Goal: Task Accomplishment & Management: Use online tool/utility

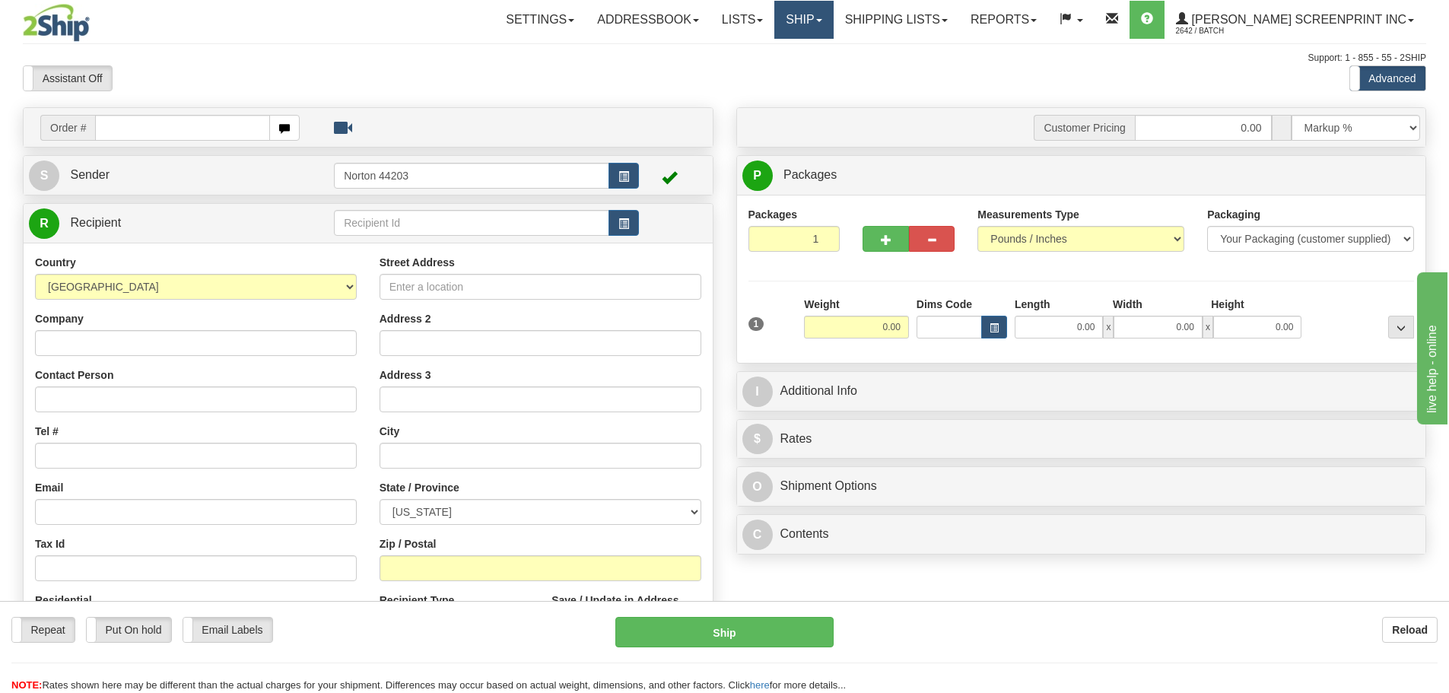
click at [833, 23] on link "Ship" at bounding box center [803, 20] width 59 height 38
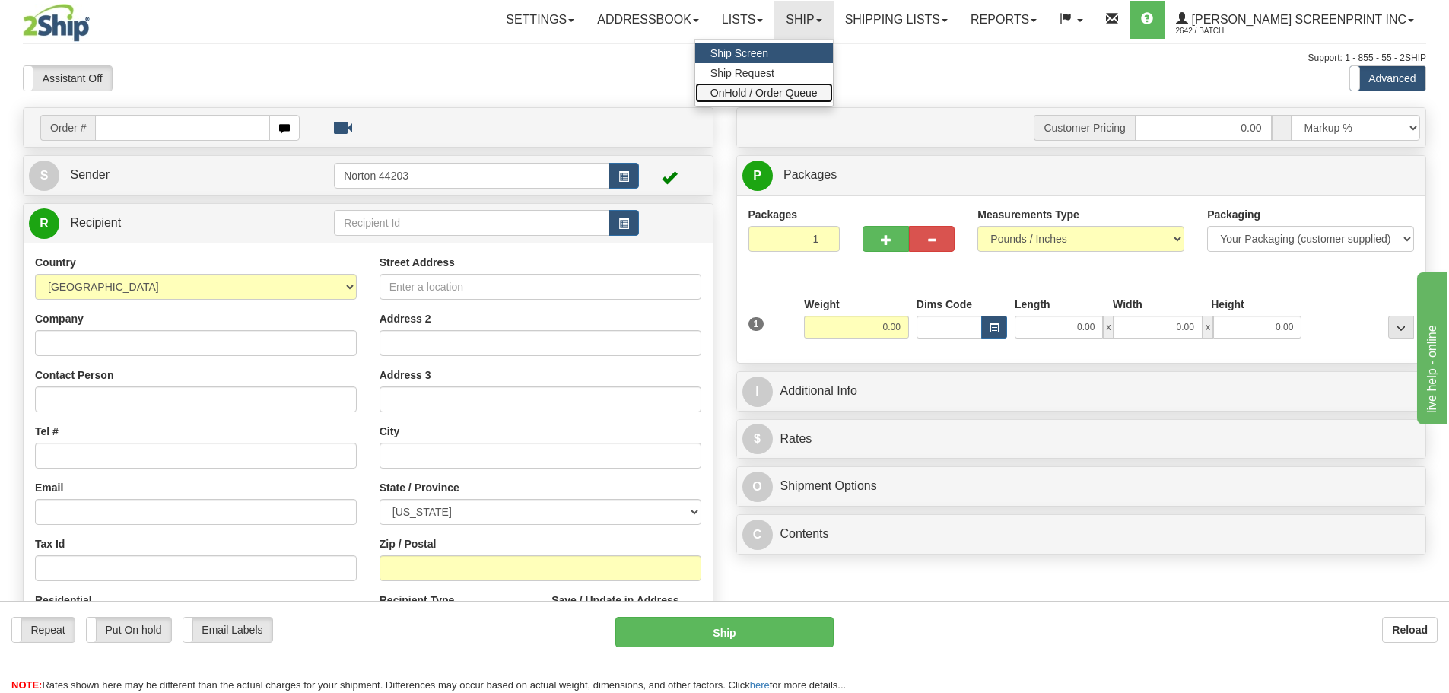
click at [818, 92] on span "OnHold / Order Queue" at bounding box center [764, 93] width 107 height 12
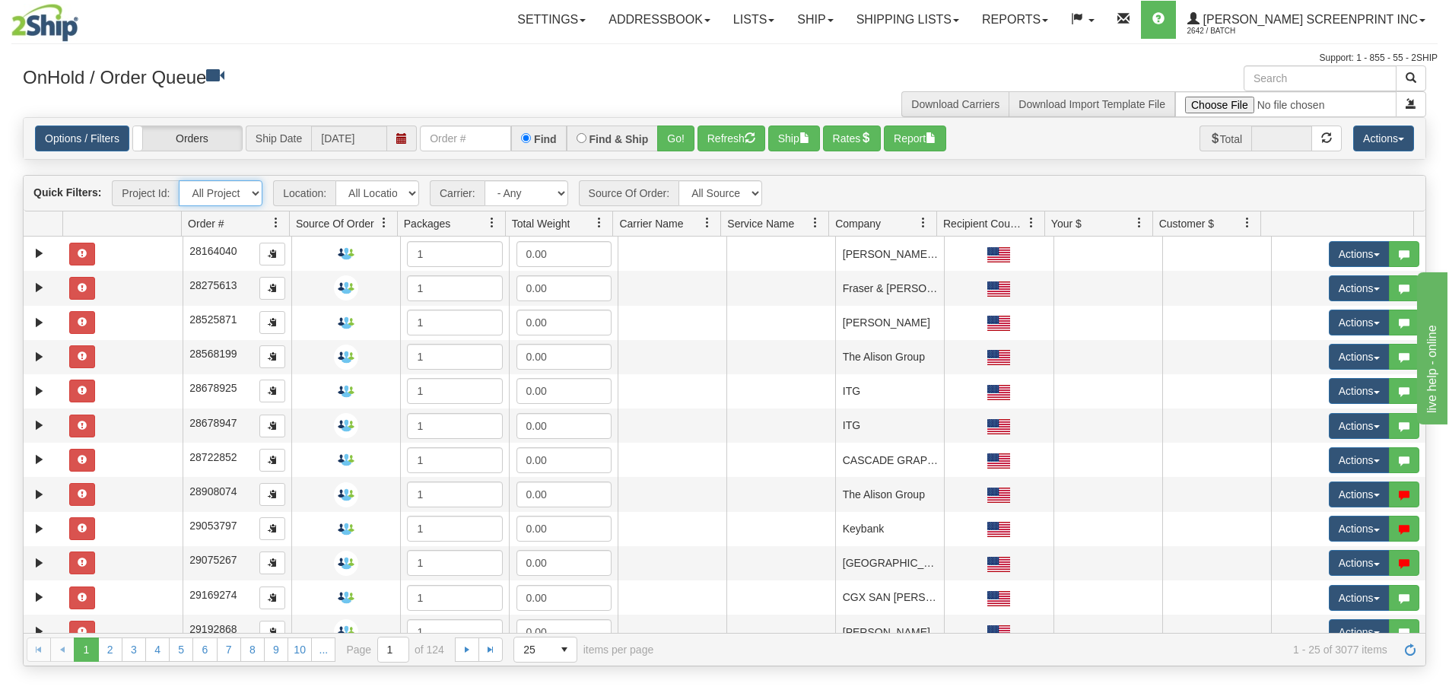
click at [253, 196] on select "All Projects Imagine ShipRequests [DATE] ShipRequests [DATE] ShipRequests [DATE…" at bounding box center [221, 193] width 84 height 26
select select "TSM Ship List"
click at [179, 180] on select "All Projects Imagine ShipRequests 01.22.2024 ShipRequests 01.31.2025 ShipReques…" at bounding box center [221, 193] width 84 height 26
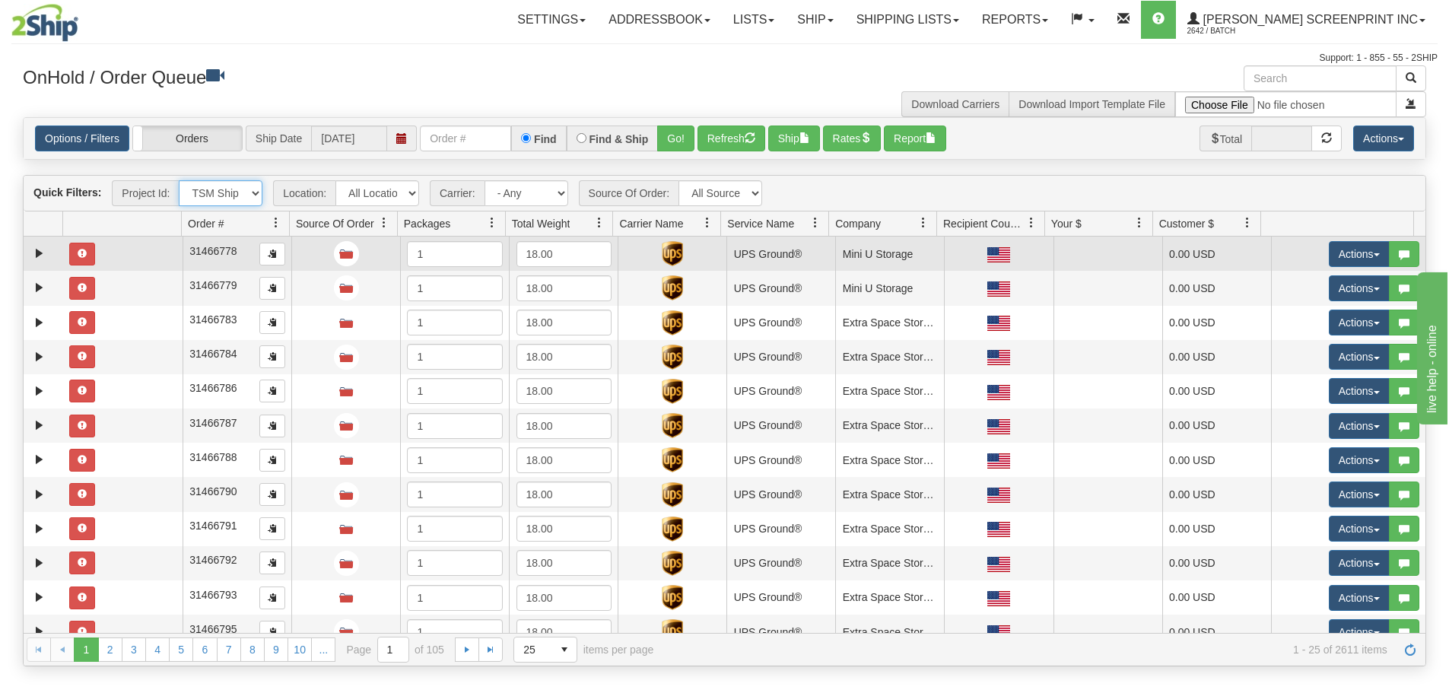
click at [148, 251] on td at bounding box center [122, 254] width 119 height 34
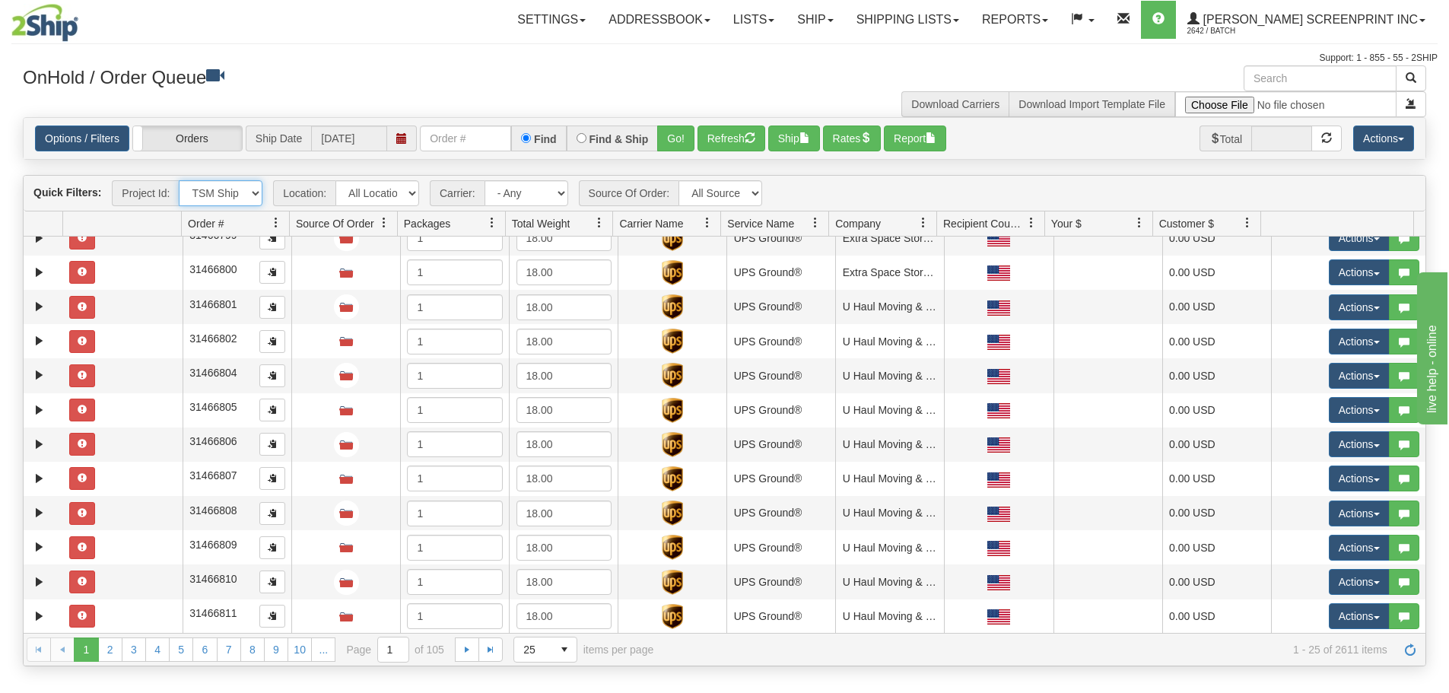
scroll to position [463, 0]
click at [562, 656] on span "select" at bounding box center [564, 649] width 24 height 24
click at [565, 623] on li "100" at bounding box center [545, 625] width 62 height 21
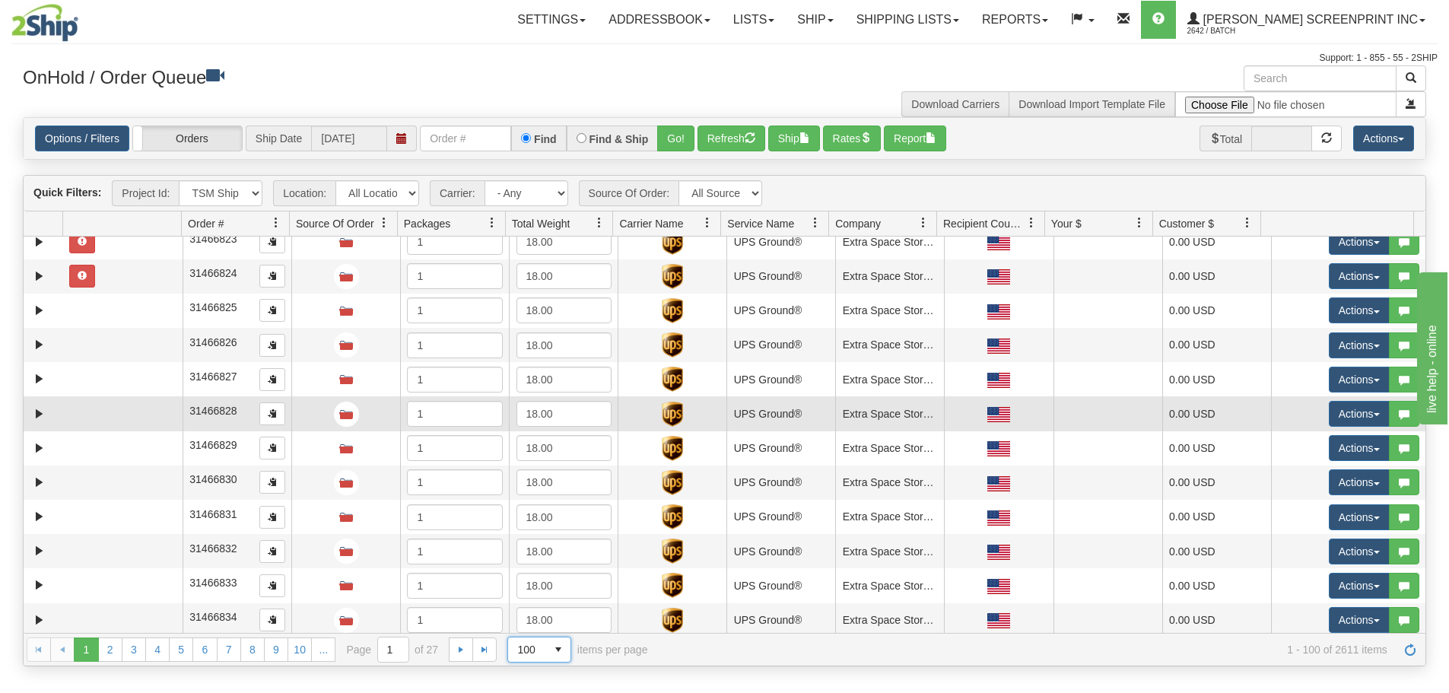
scroll to position [1148, 0]
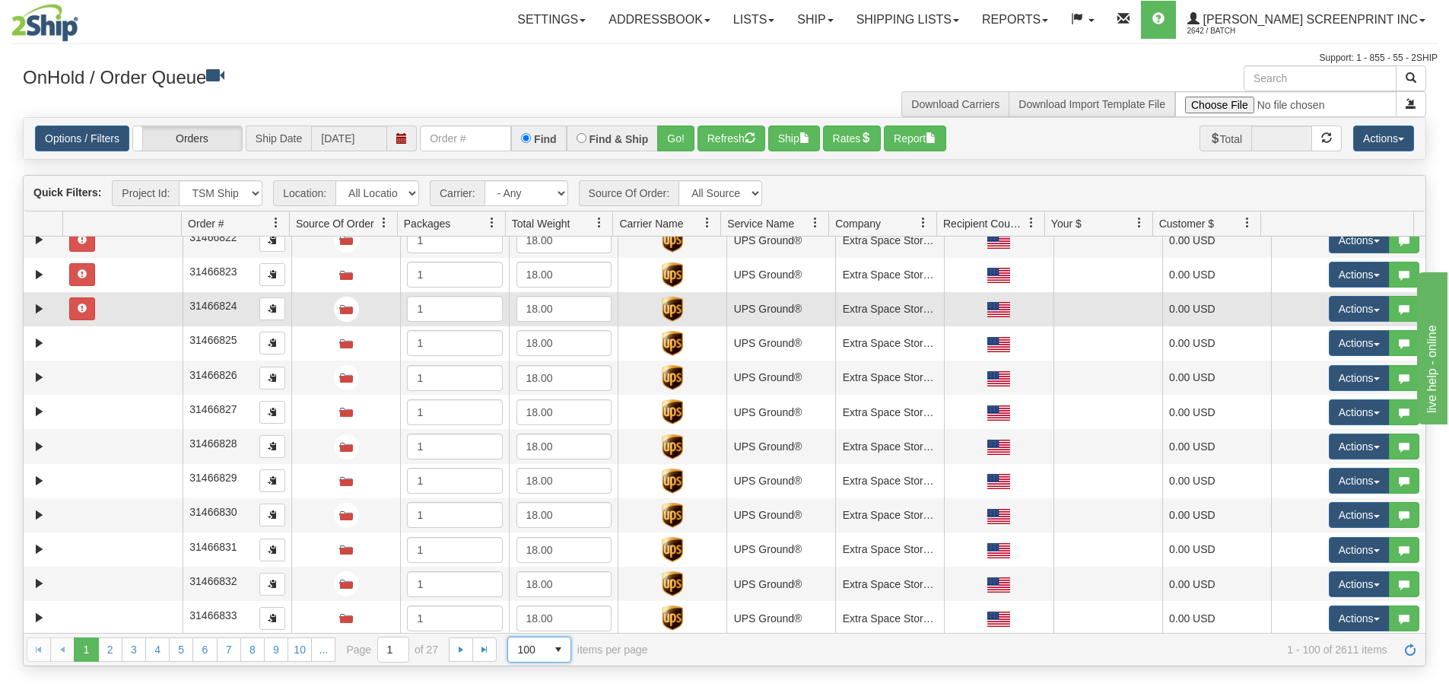
click at [130, 314] on td at bounding box center [122, 309] width 119 height 34
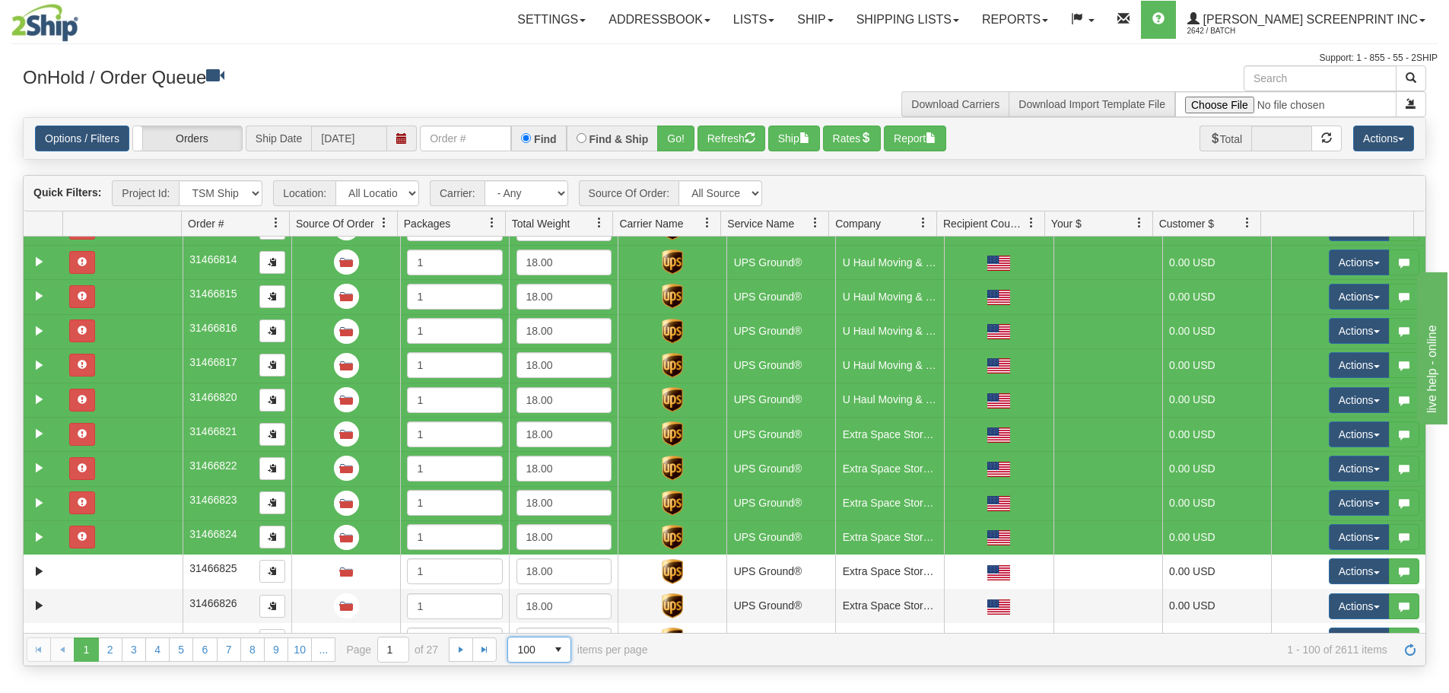
scroll to position [463, 0]
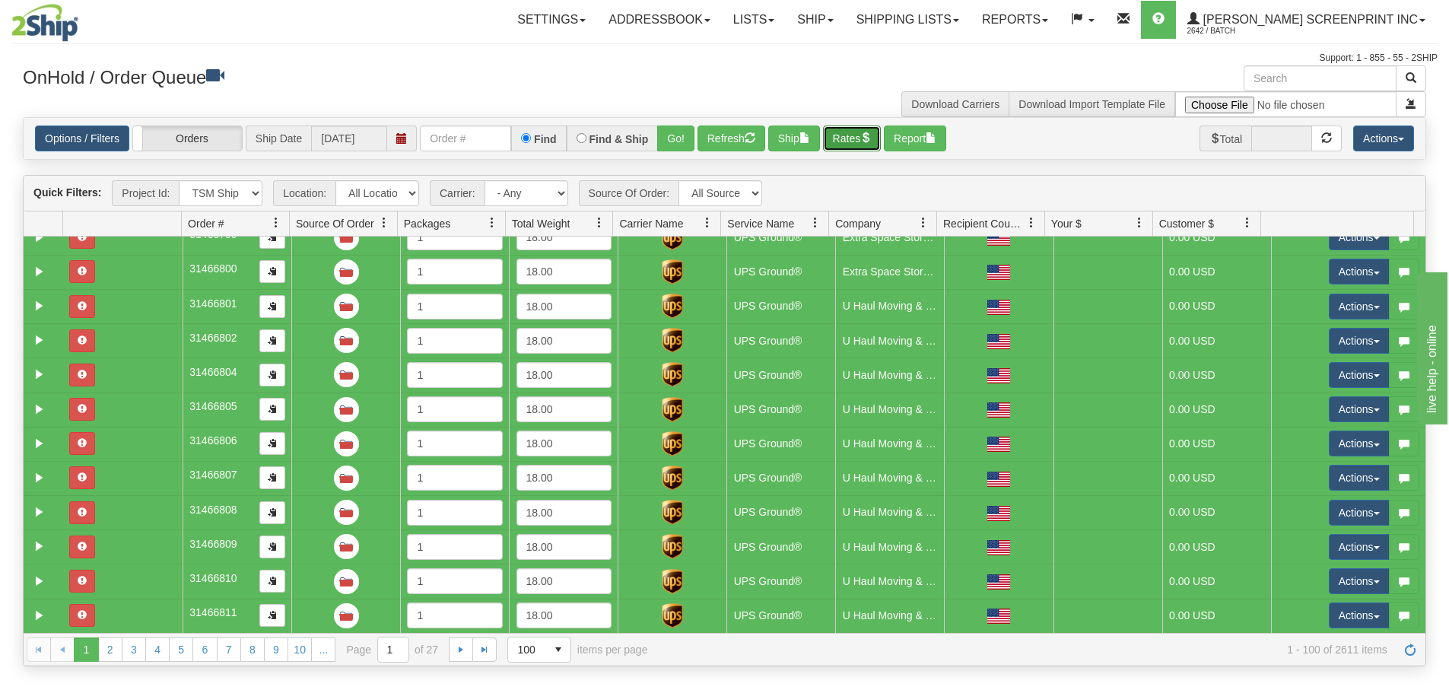
click at [858, 138] on button "Rates" at bounding box center [852, 139] width 59 height 26
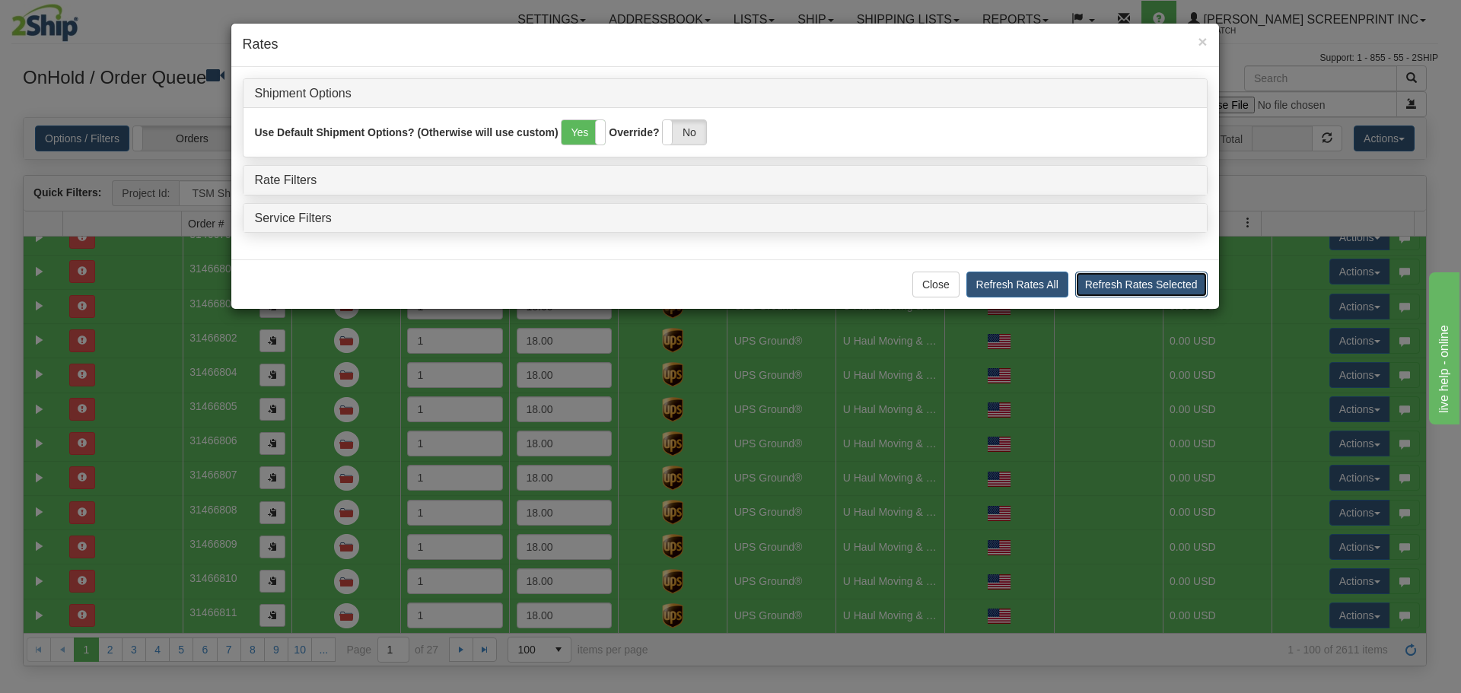
click at [1089, 285] on button "Refresh Rates Selected" at bounding box center [1141, 285] width 132 height 26
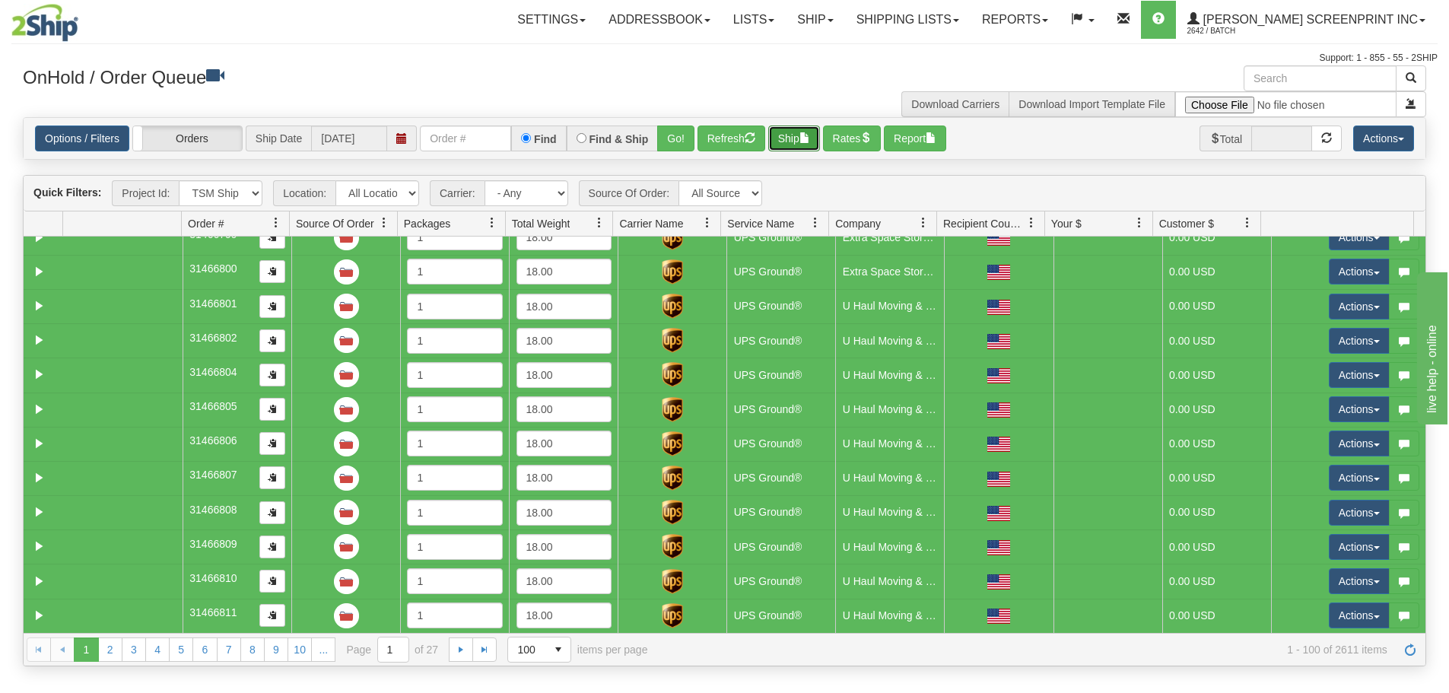
click at [789, 130] on button "Ship" at bounding box center [794, 139] width 52 height 26
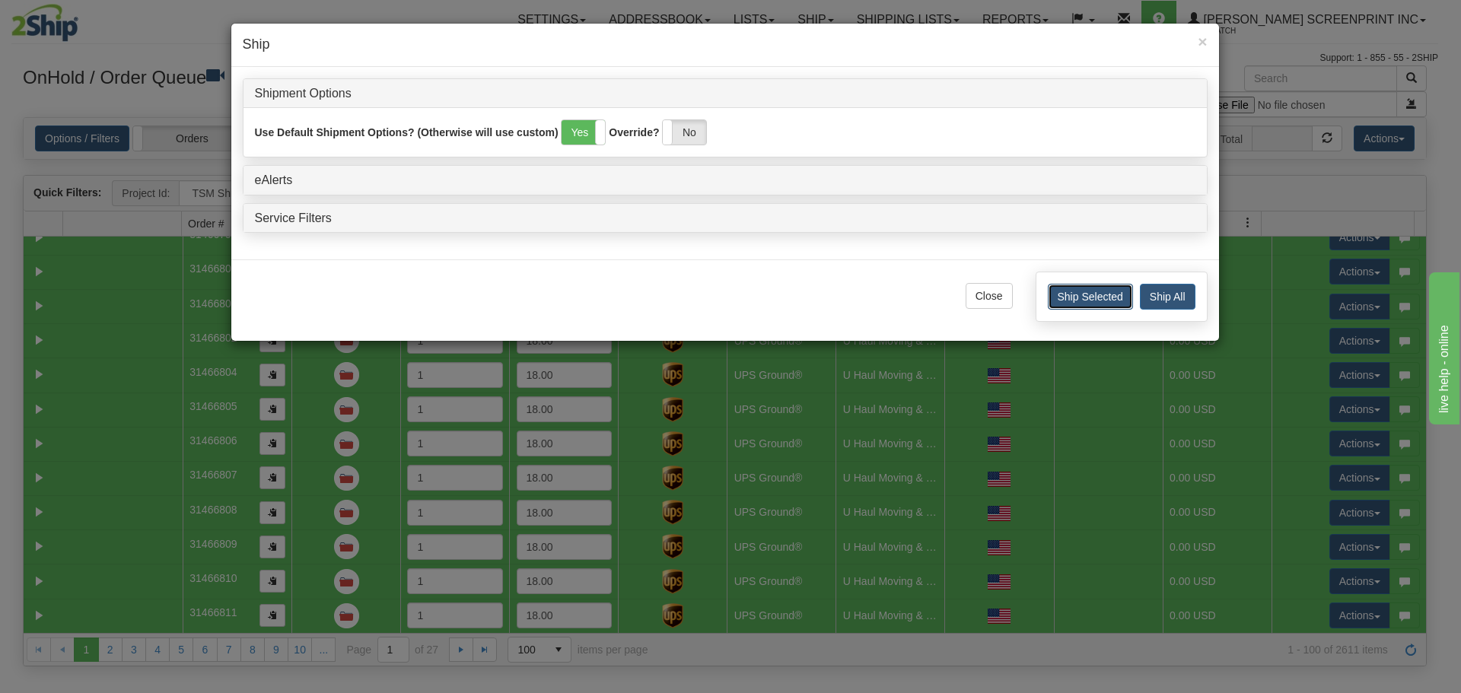
click at [1102, 298] on button "Ship Selected" at bounding box center [1089, 297] width 85 height 26
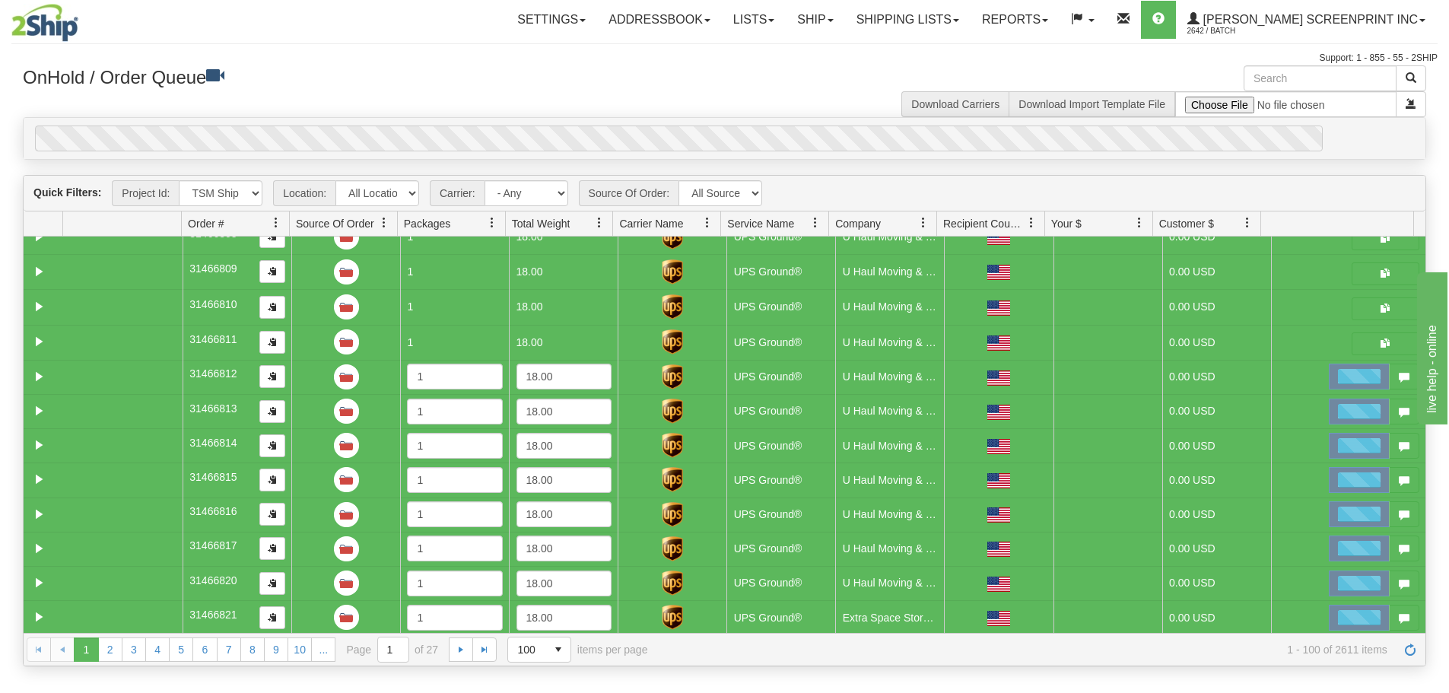
scroll to position [761, 0]
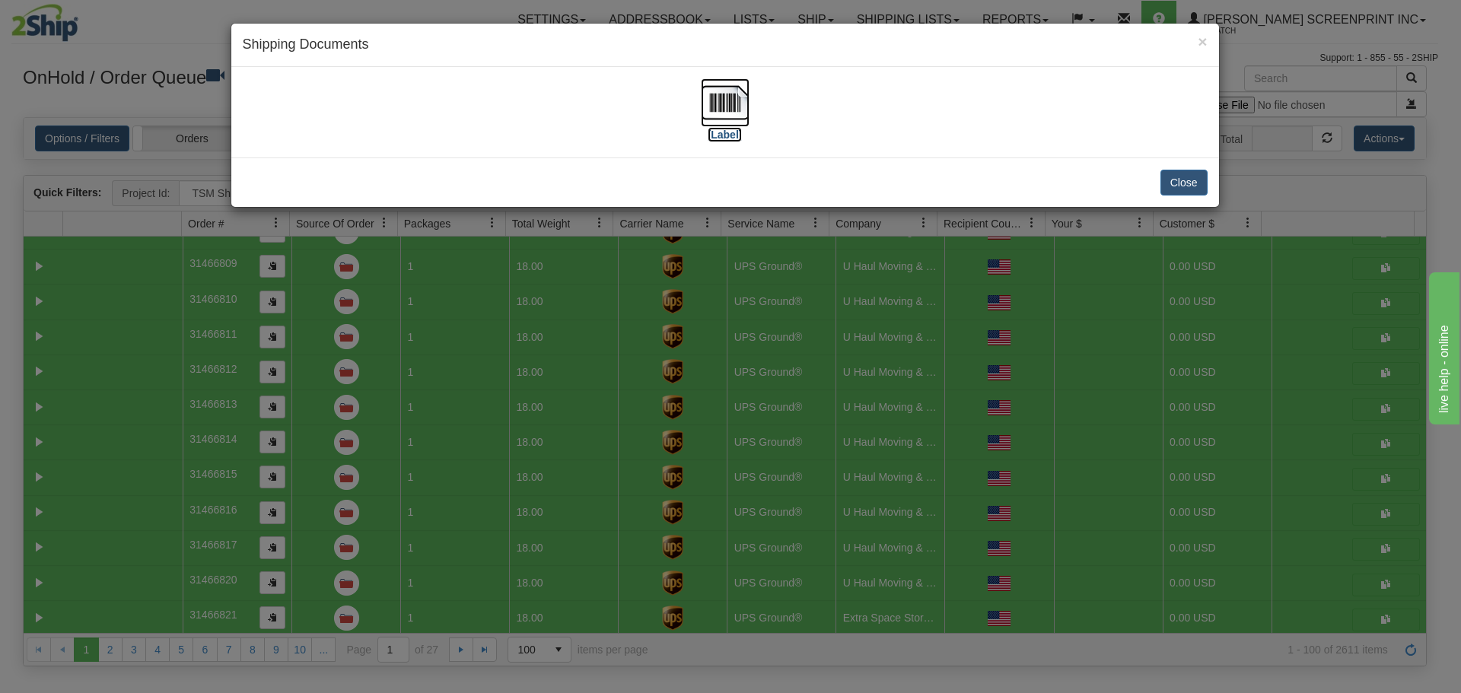
click at [728, 97] on img at bounding box center [725, 102] width 49 height 49
click at [1176, 180] on button "Close" at bounding box center [1183, 183] width 47 height 26
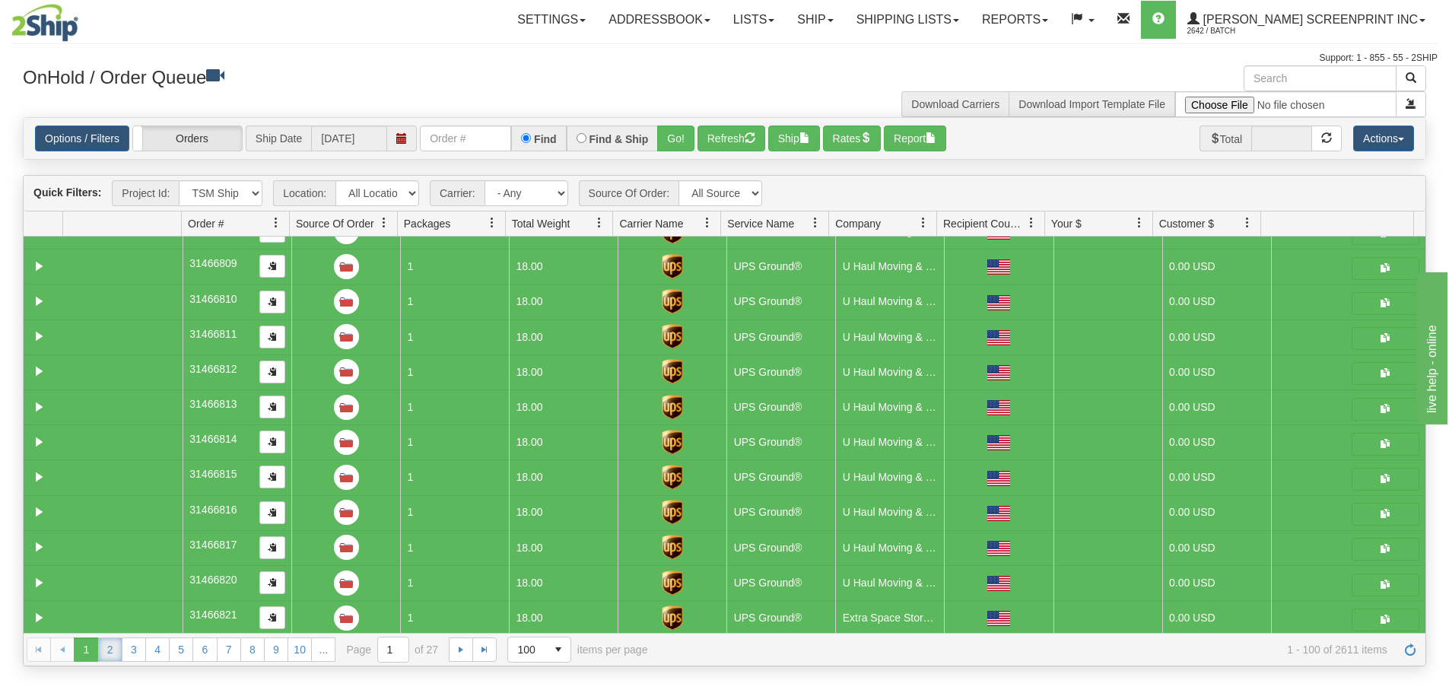
drag, startPoint x: 110, startPoint y: 656, endPoint x: 100, endPoint y: 654, distance: 10.9
click at [110, 657] on link "2" at bounding box center [110, 649] width 24 height 24
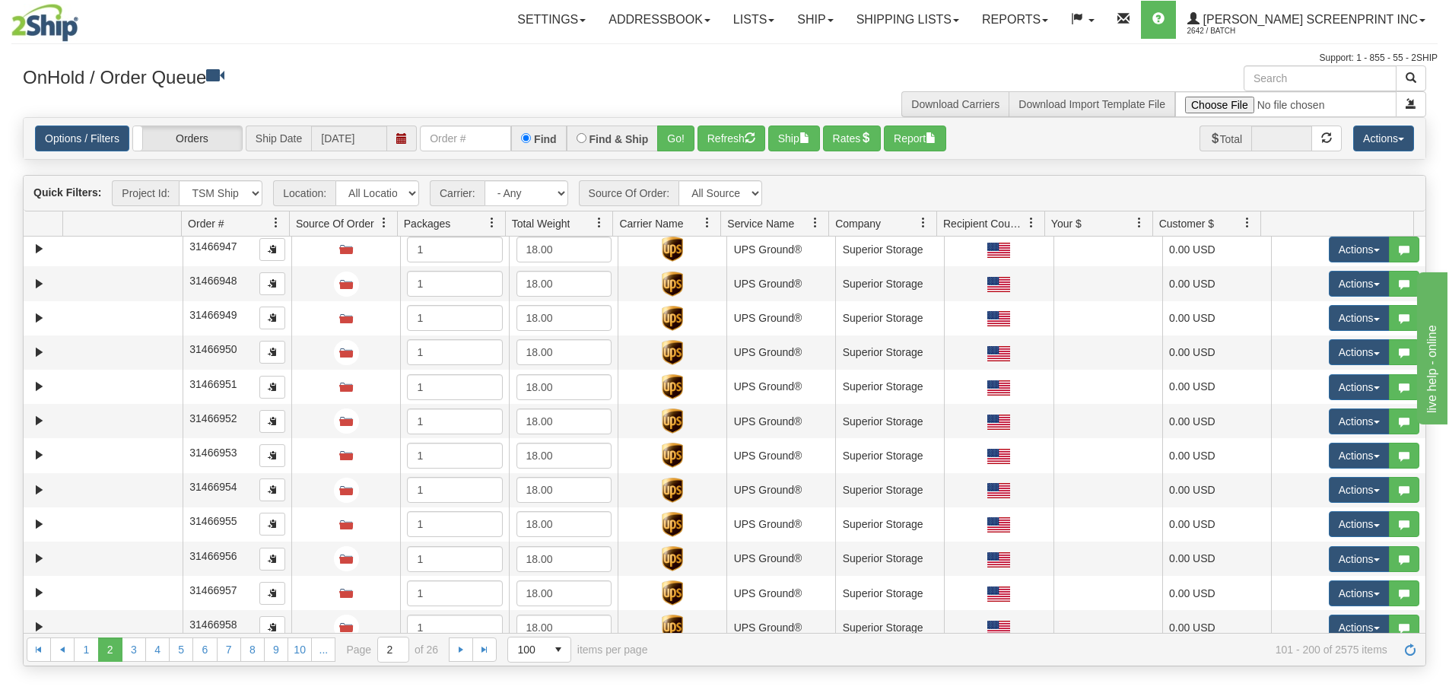
click at [84, 647] on link "1" at bounding box center [86, 649] width 24 height 24
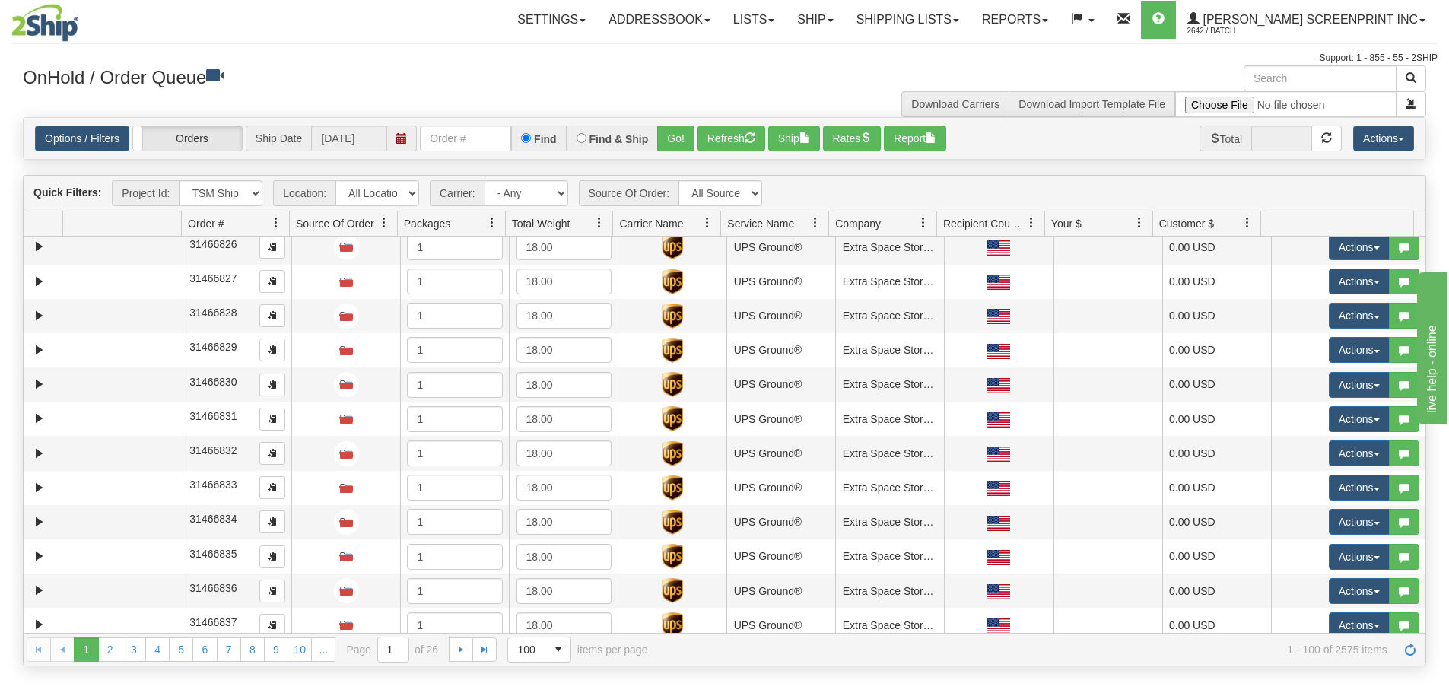
scroll to position [0, 0]
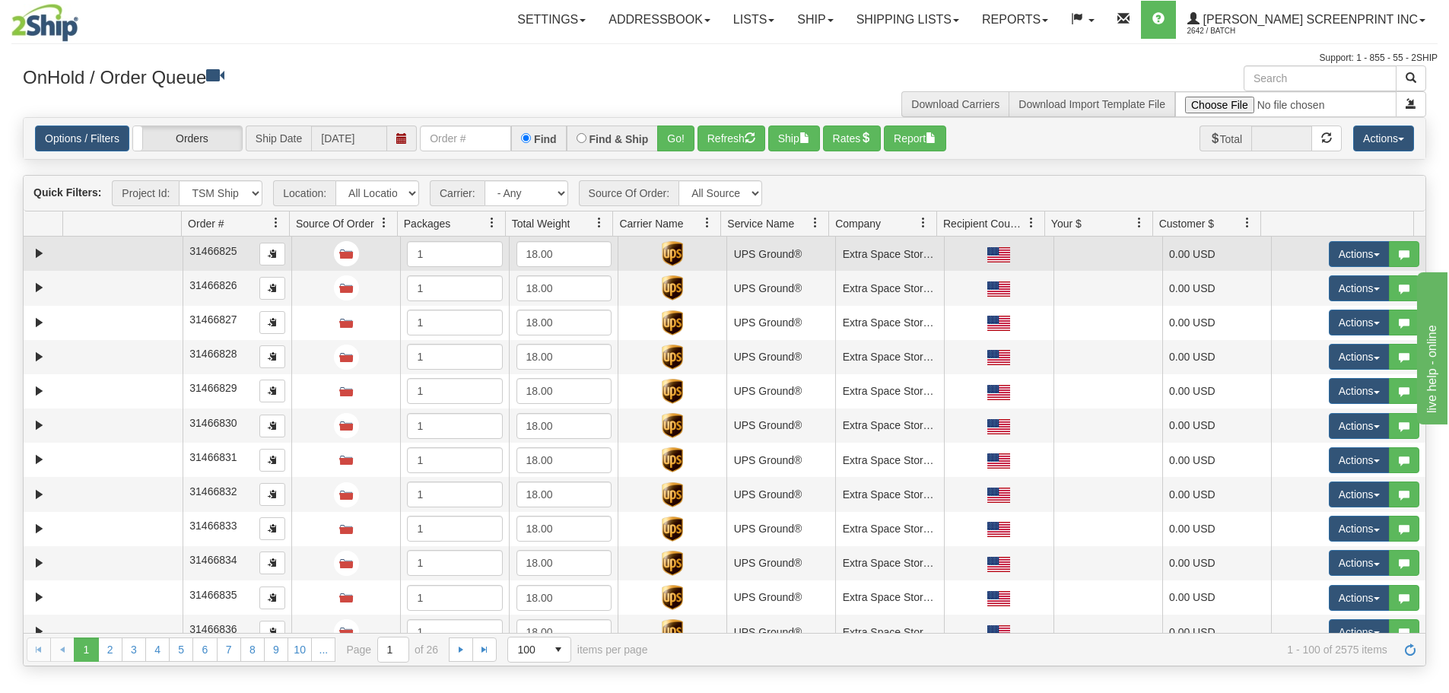
click at [111, 251] on td at bounding box center [122, 254] width 119 height 34
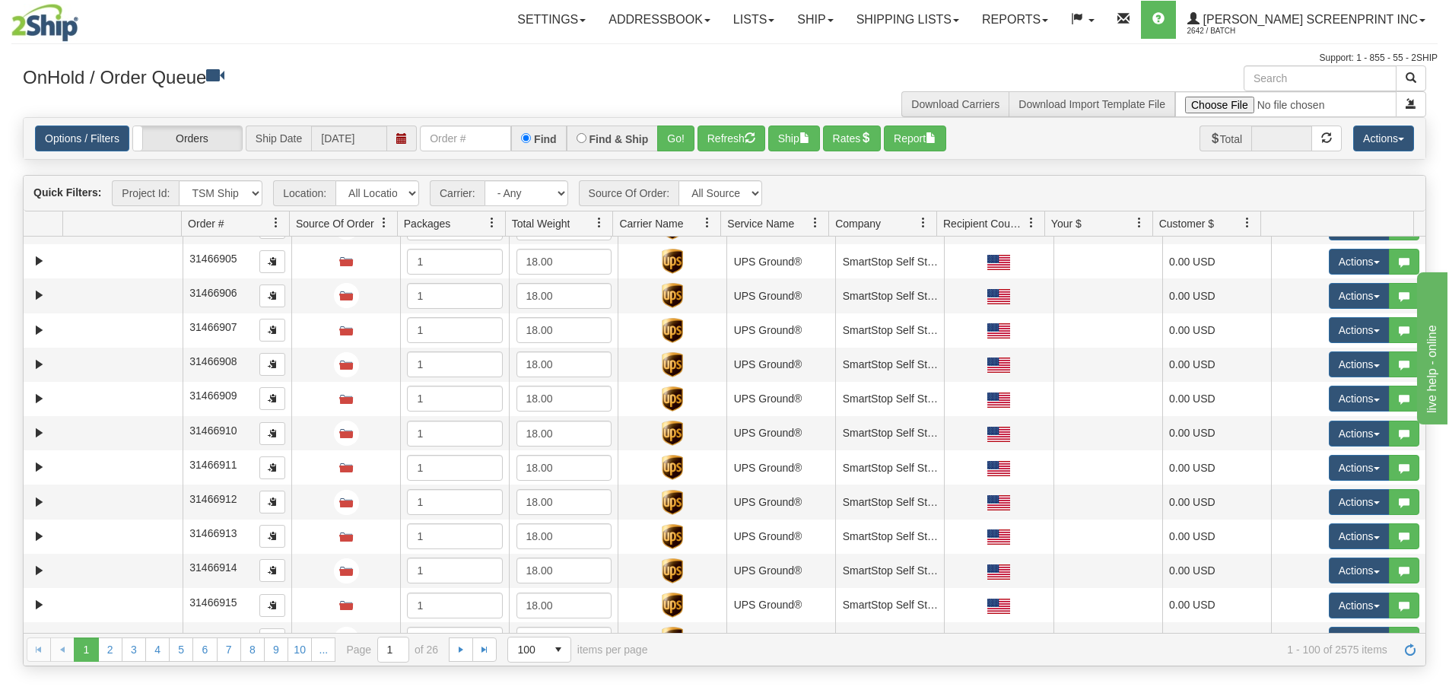
scroll to position [3041, 0]
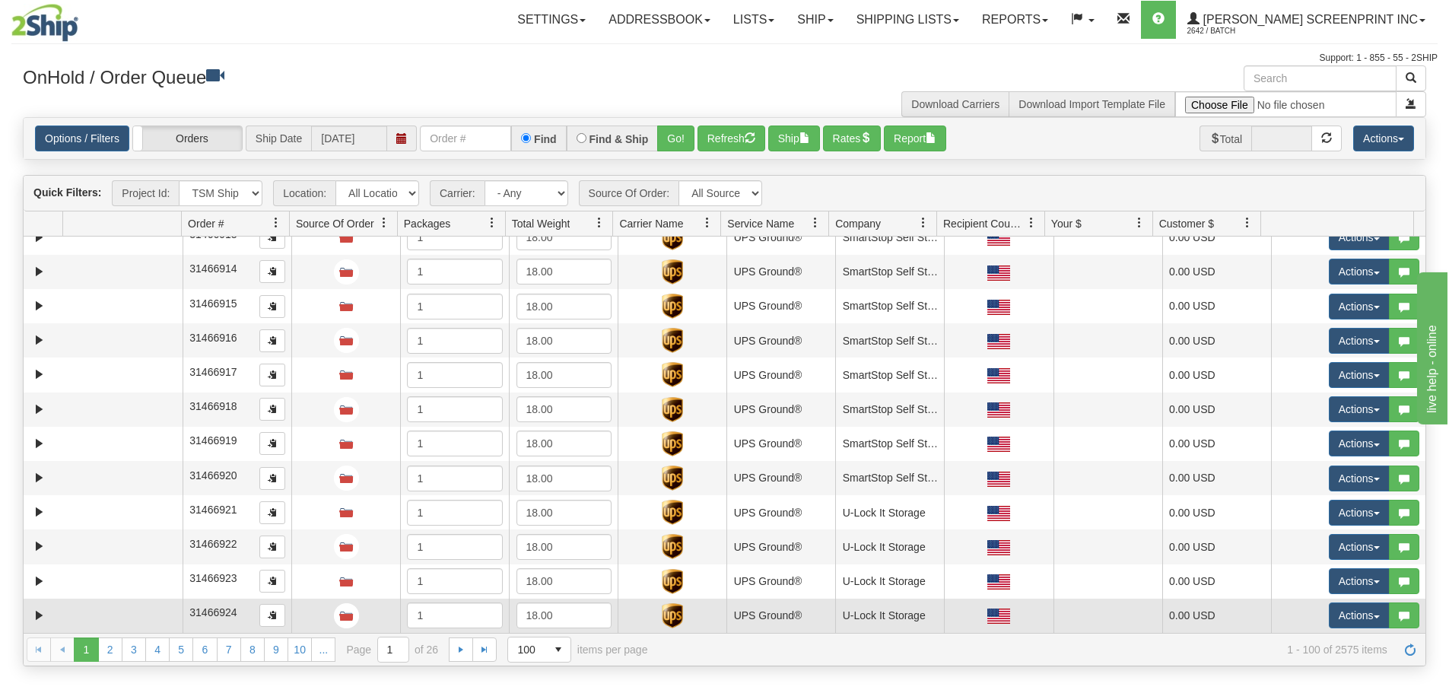
click at [106, 618] on td at bounding box center [122, 616] width 119 height 34
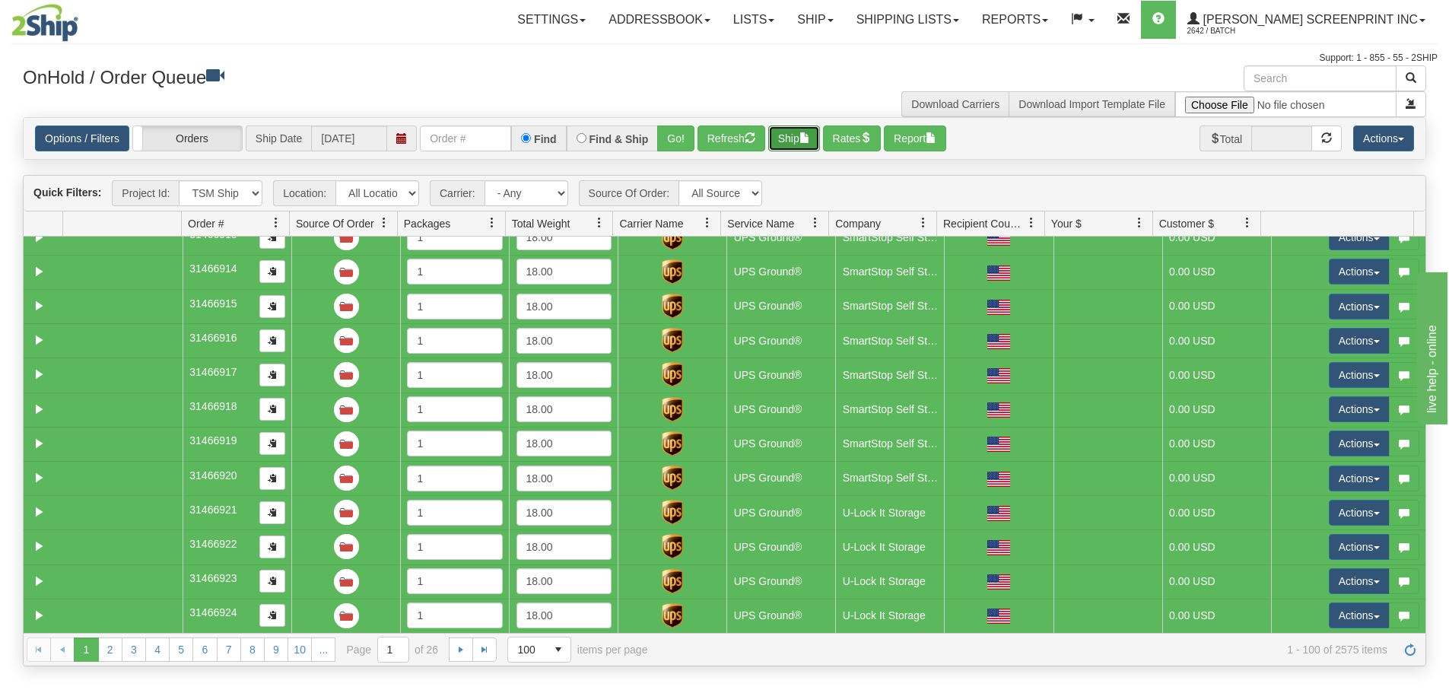
click at [804, 138] on button "Ship" at bounding box center [794, 139] width 52 height 26
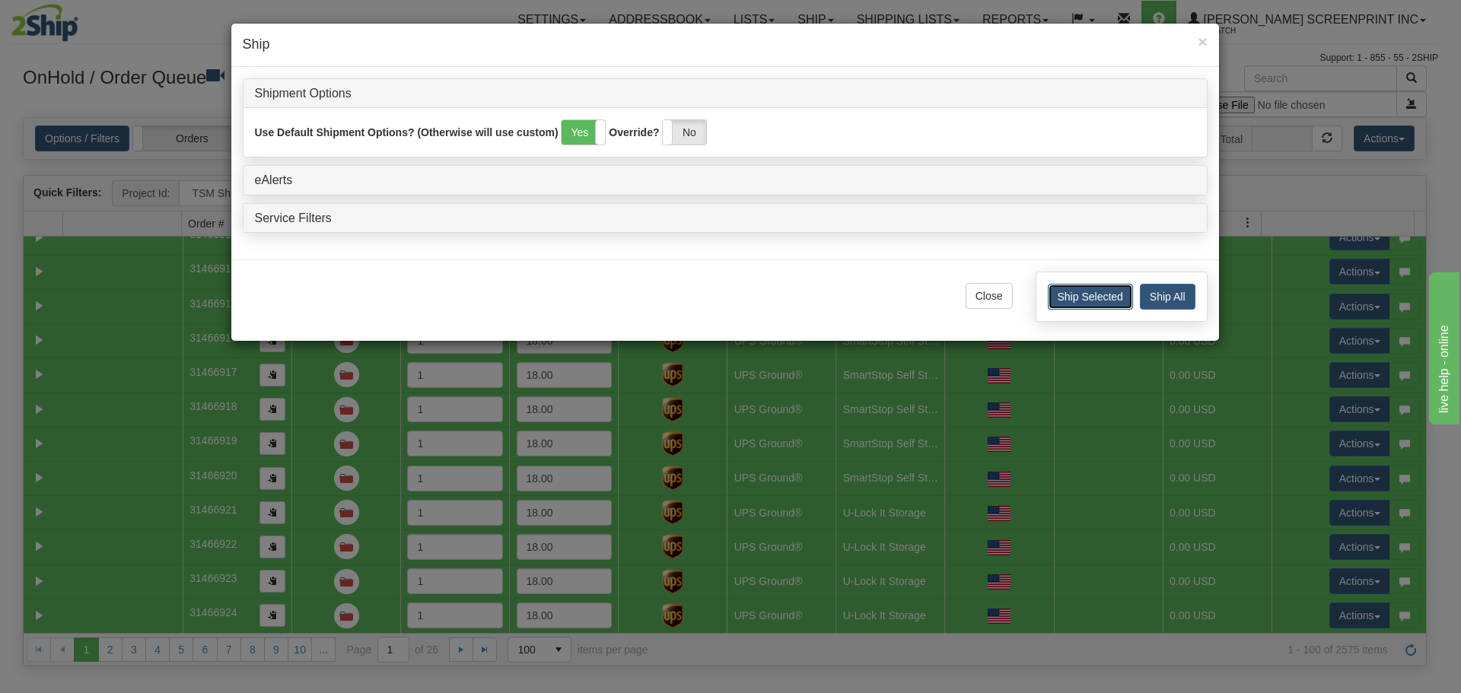
click at [1092, 302] on button "Ship Selected" at bounding box center [1089, 297] width 85 height 26
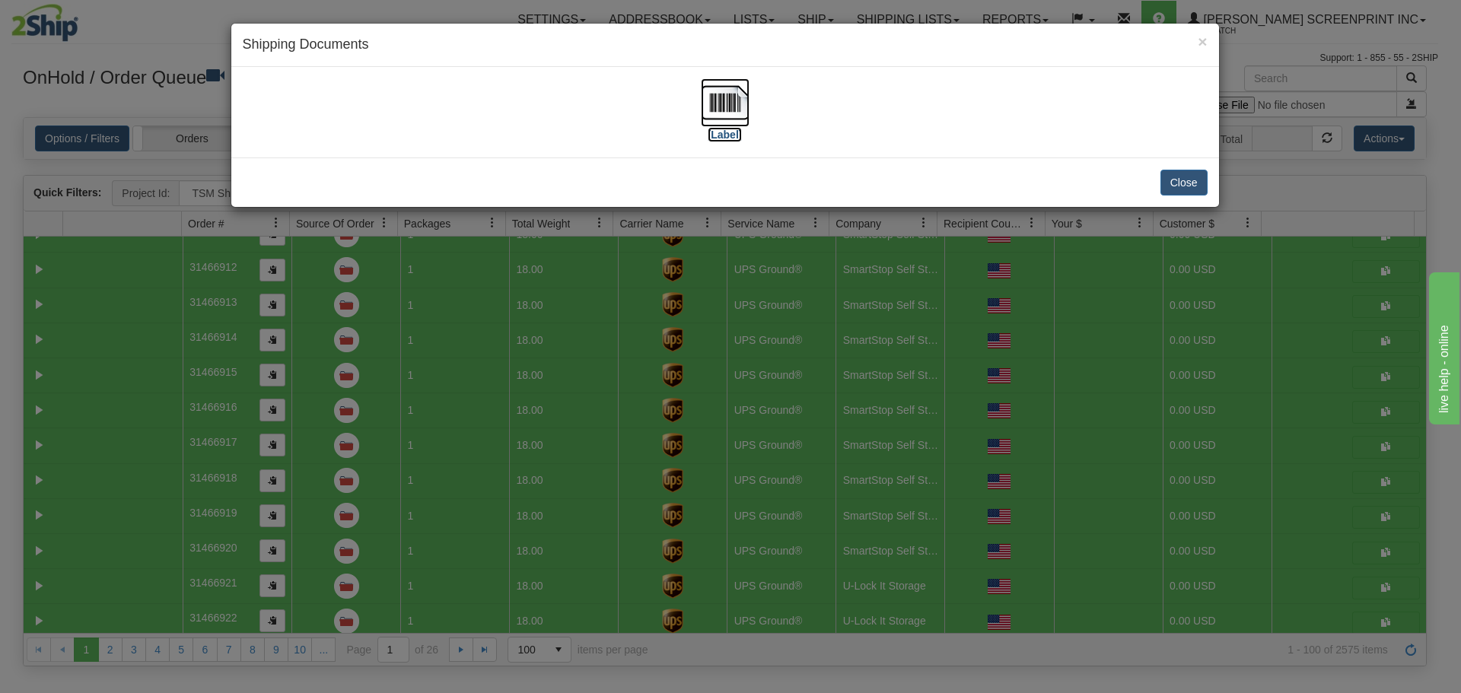
click at [722, 116] on img at bounding box center [725, 102] width 49 height 49
click at [1189, 191] on button "Close" at bounding box center [1183, 183] width 47 height 26
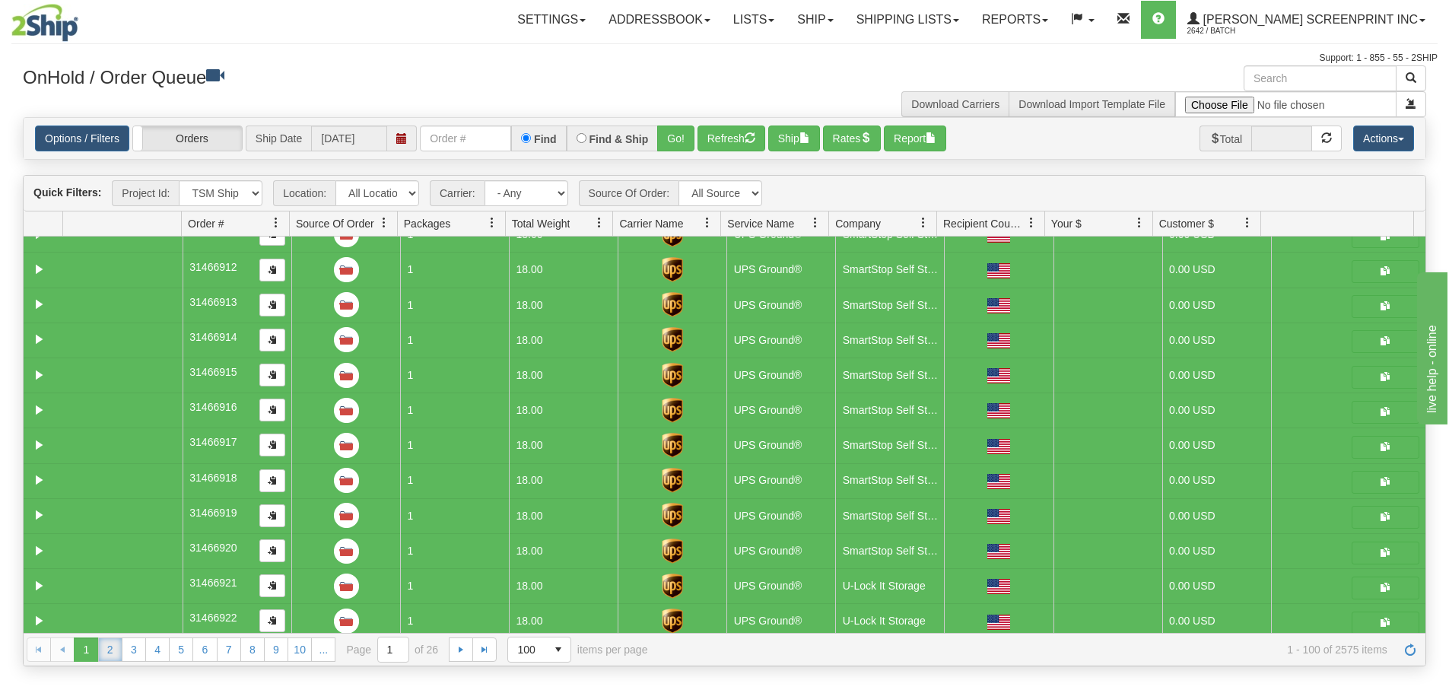
click at [110, 648] on link "2" at bounding box center [110, 649] width 24 height 24
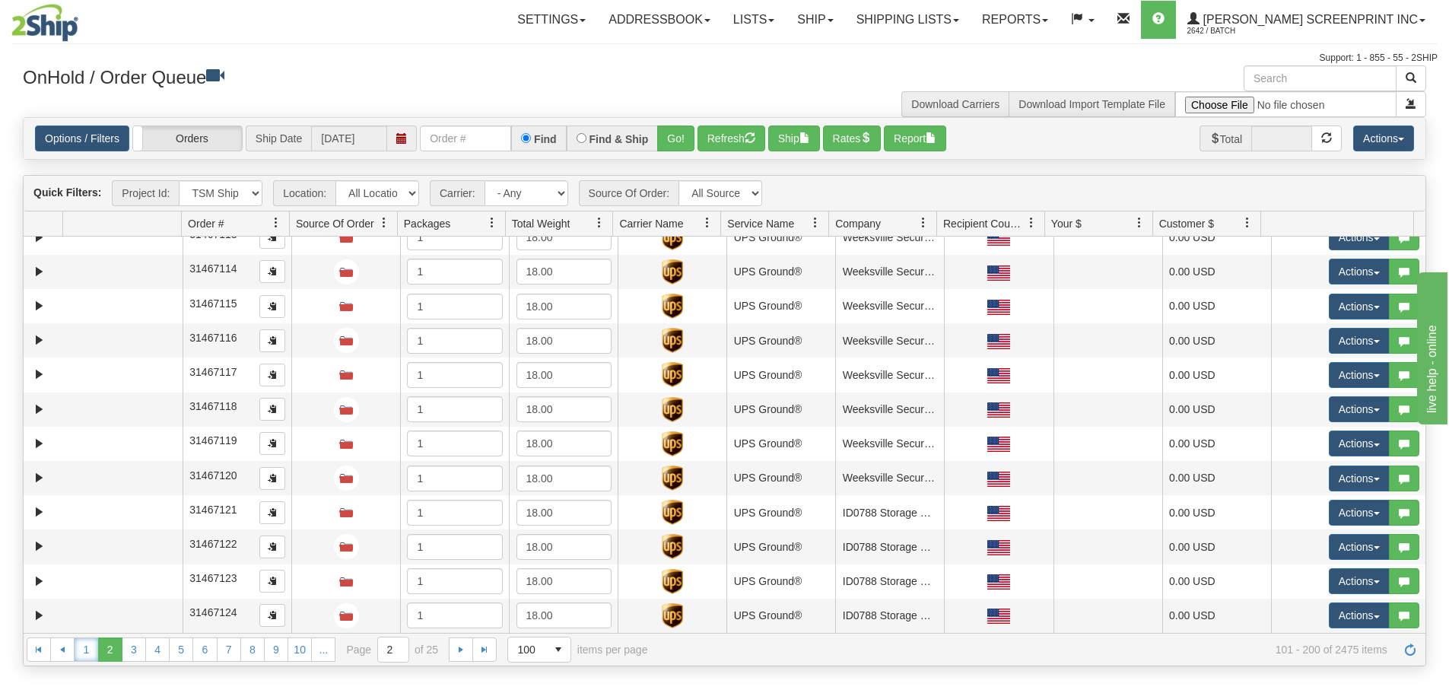
click at [88, 651] on link "1" at bounding box center [86, 649] width 24 height 24
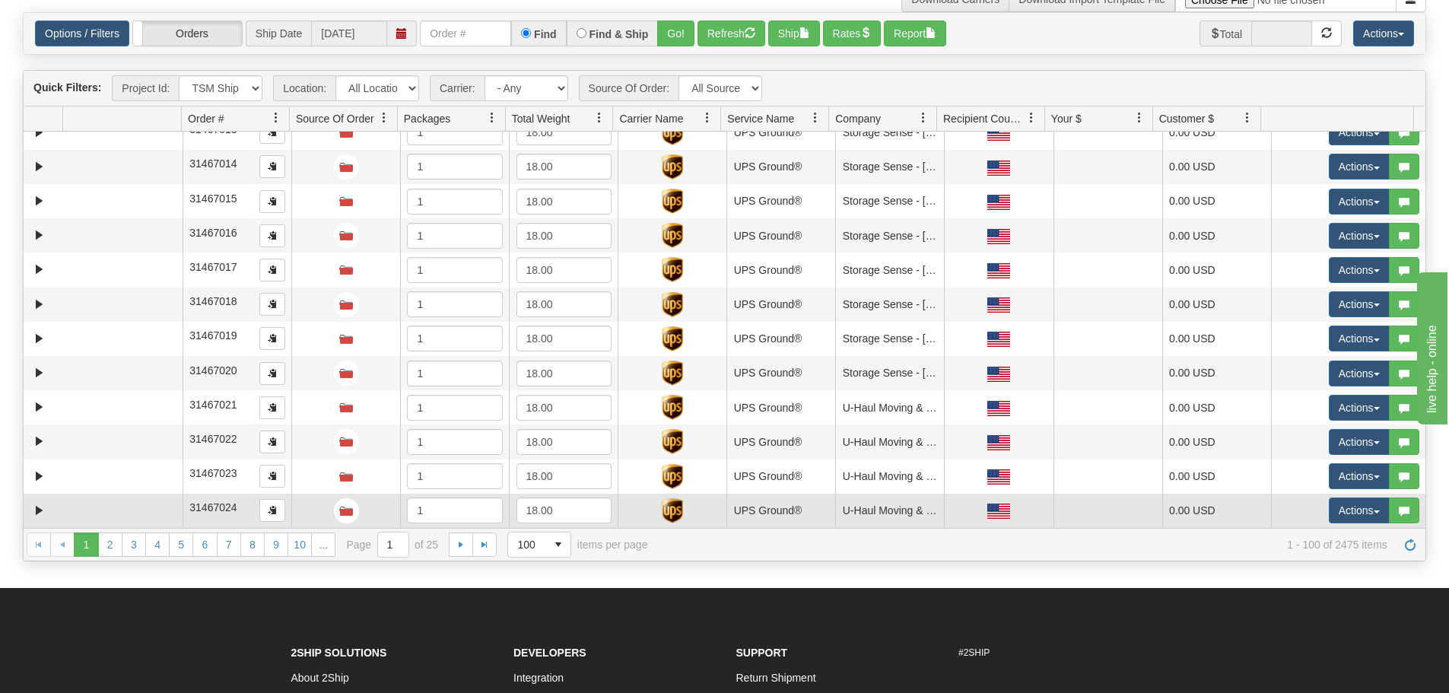
scroll to position [228, 0]
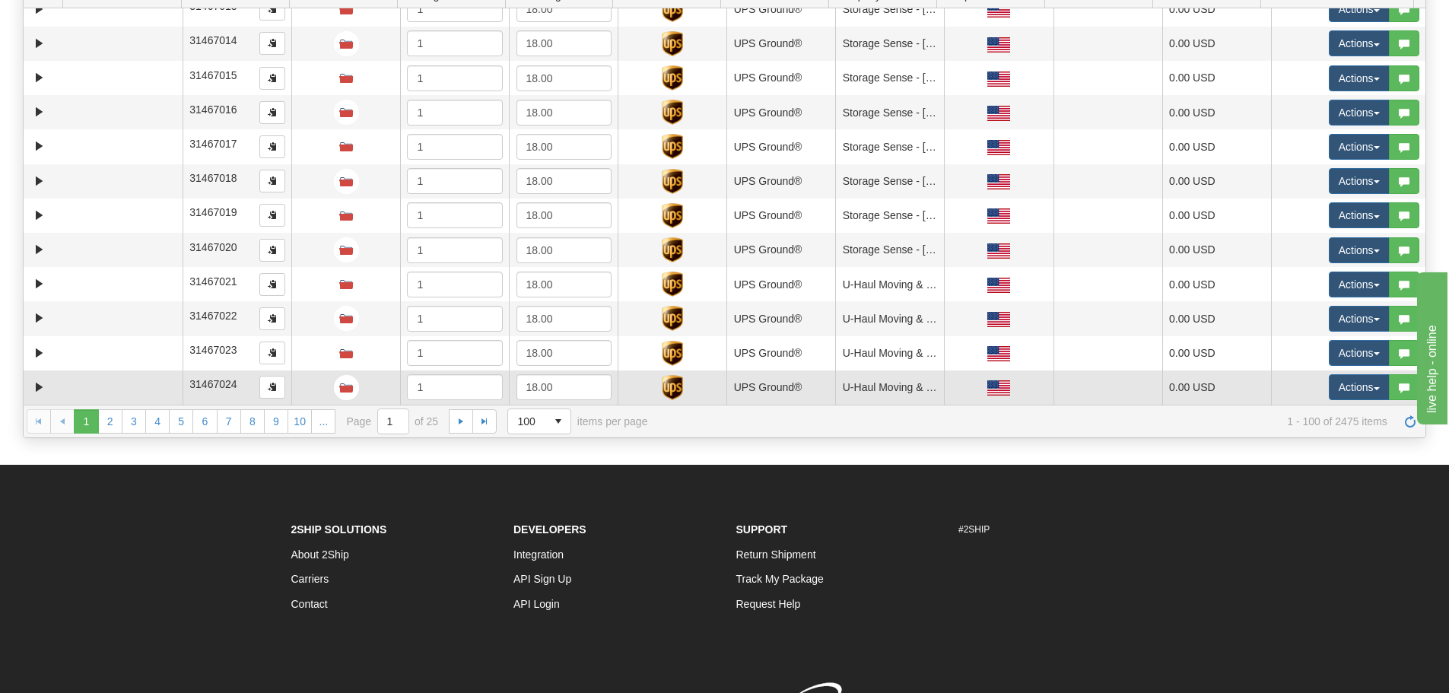
click at [134, 384] on td at bounding box center [122, 387] width 119 height 34
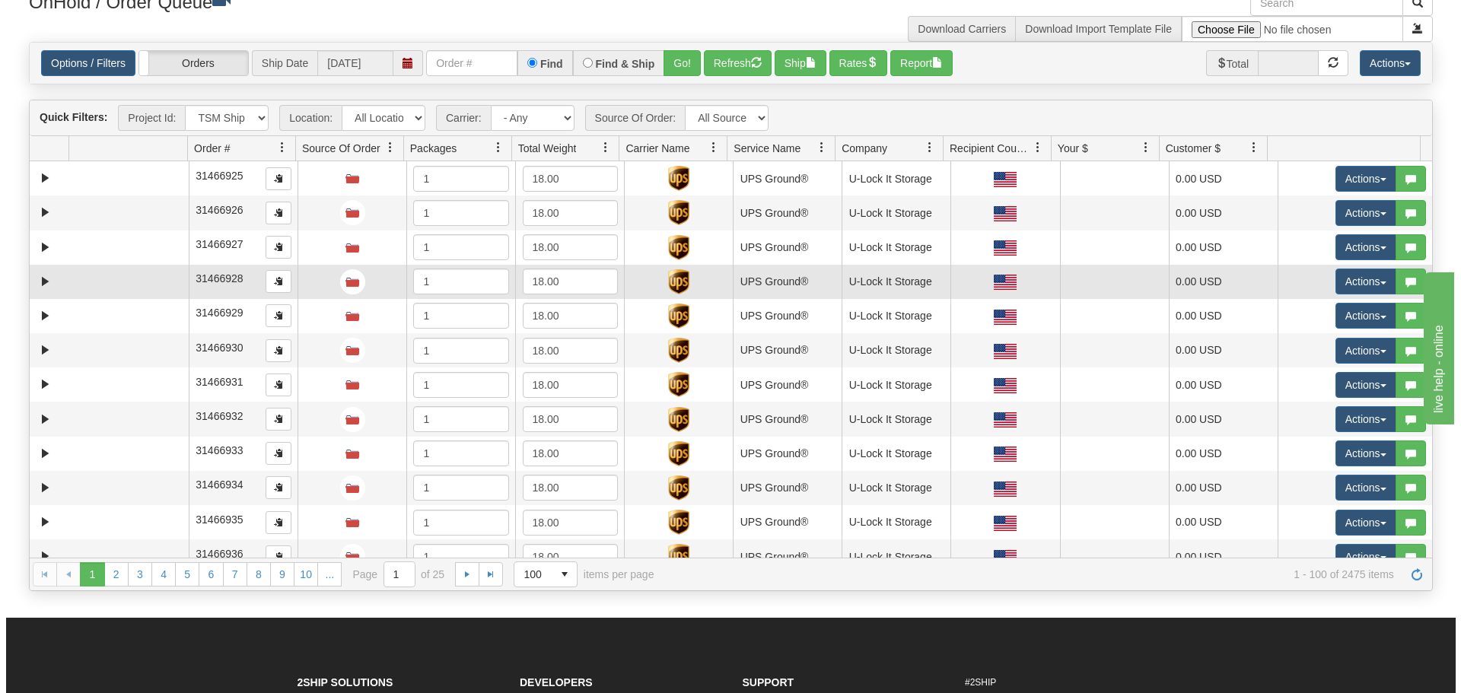
scroll to position [76, 0]
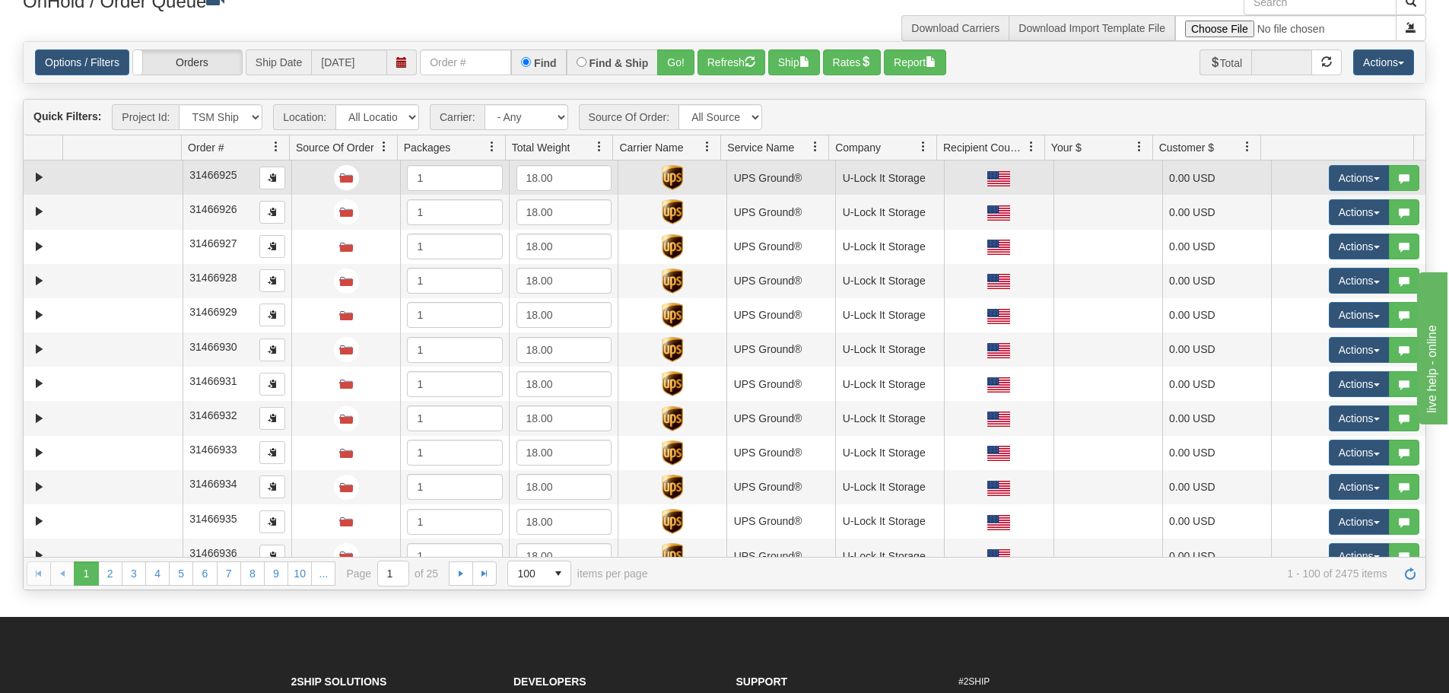
click at [125, 178] on td at bounding box center [122, 178] width 119 height 34
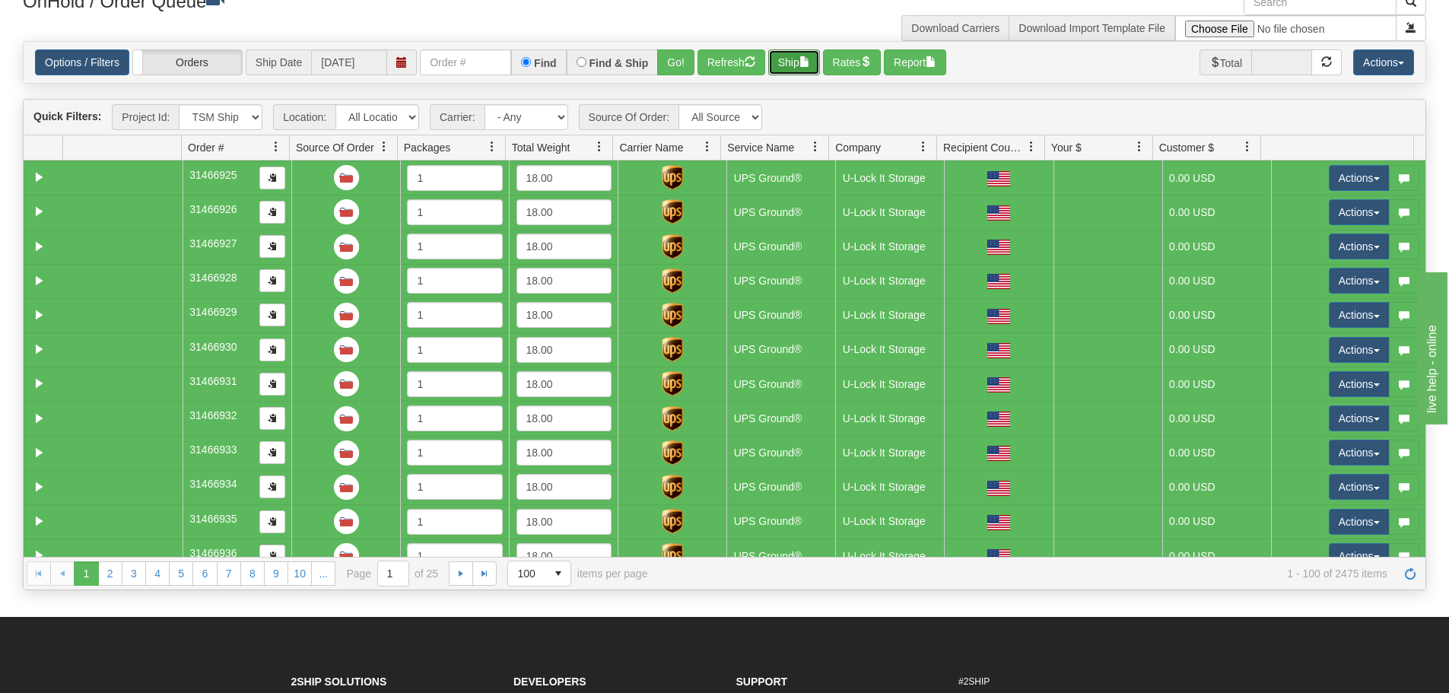
click at [810, 66] on span "button" at bounding box center [805, 61] width 11 height 11
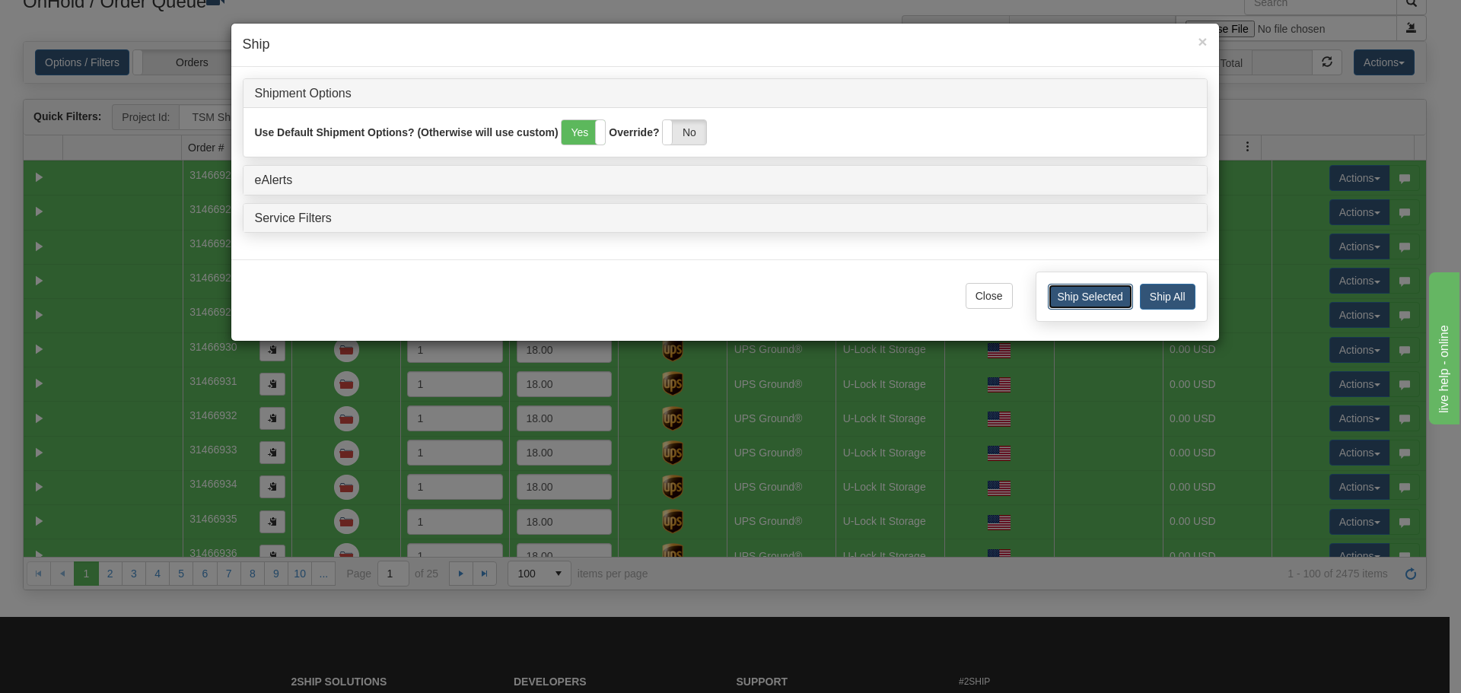
click at [1079, 298] on button "Ship Selected" at bounding box center [1089, 297] width 85 height 26
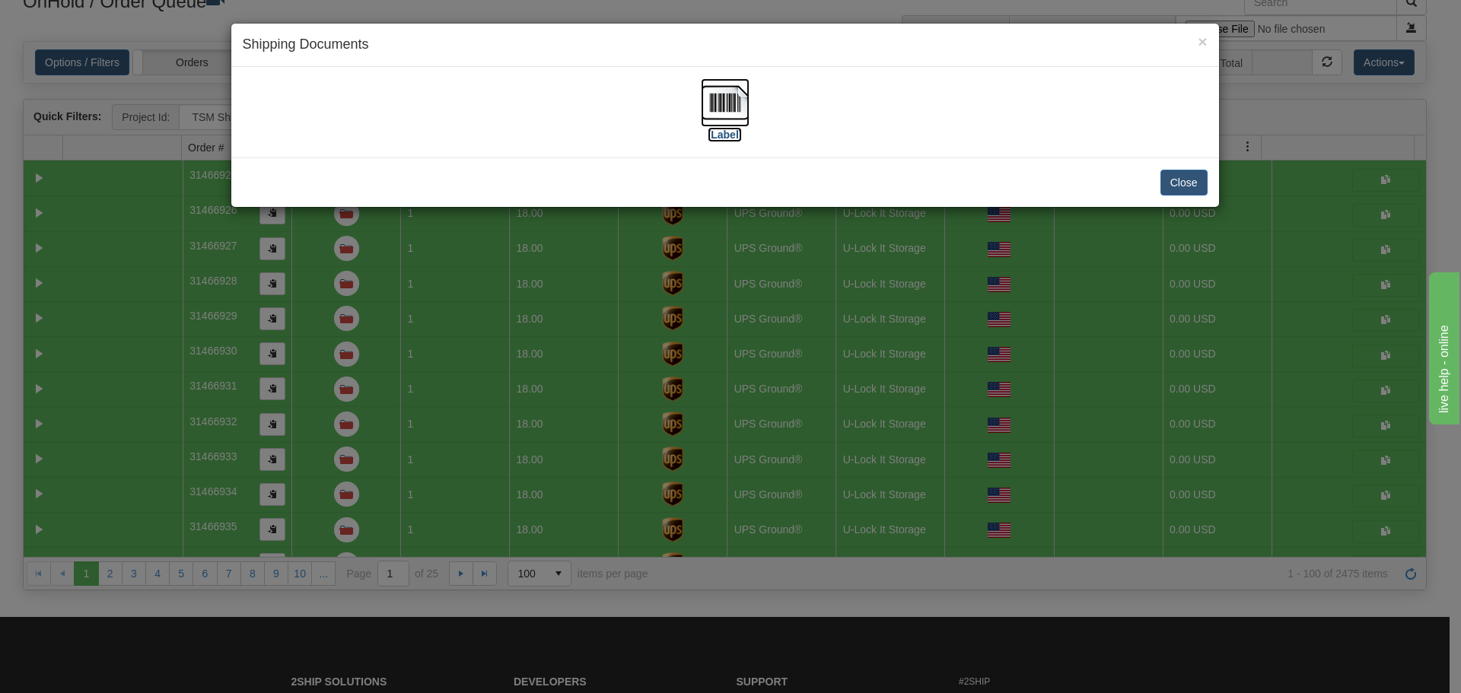
click at [722, 96] on img at bounding box center [725, 102] width 49 height 49
